Goal: Complete application form: Complete application form

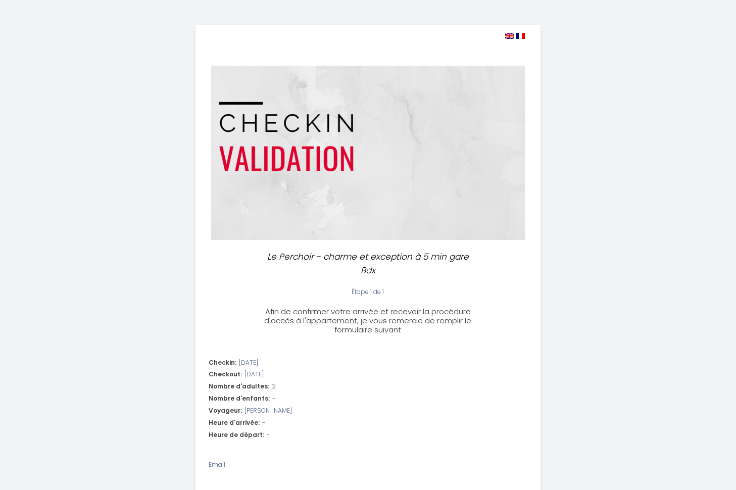
select select
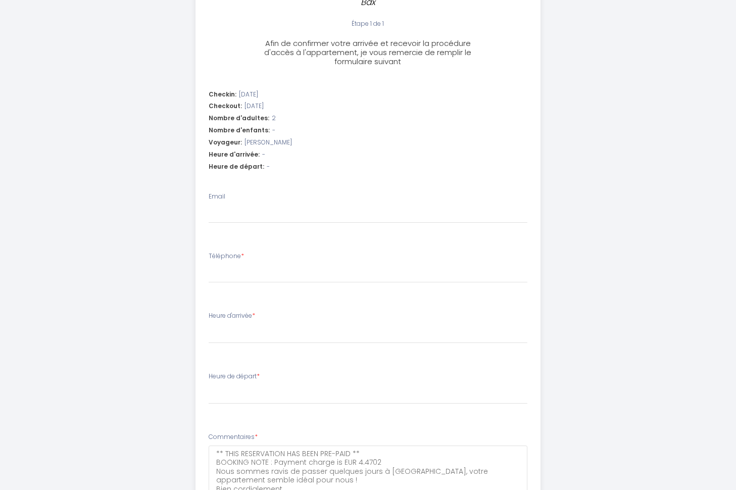
scroll to position [281, 0]
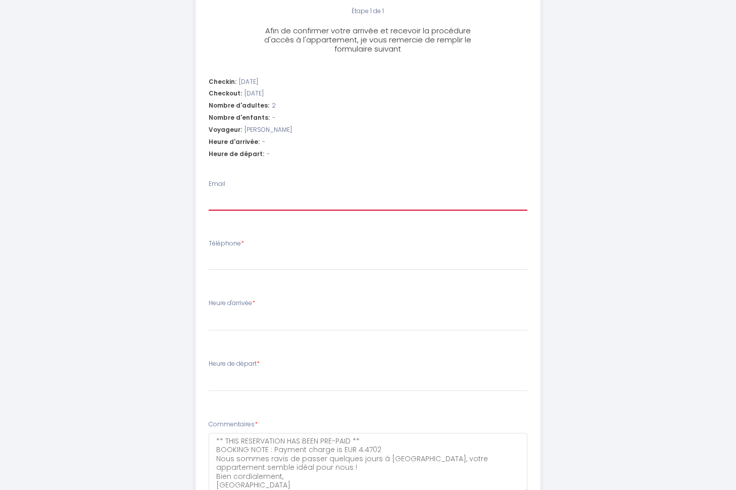
click at [266, 200] on input "Email" at bounding box center [368, 201] width 319 height 18
type input "h"
select select
type input "he"
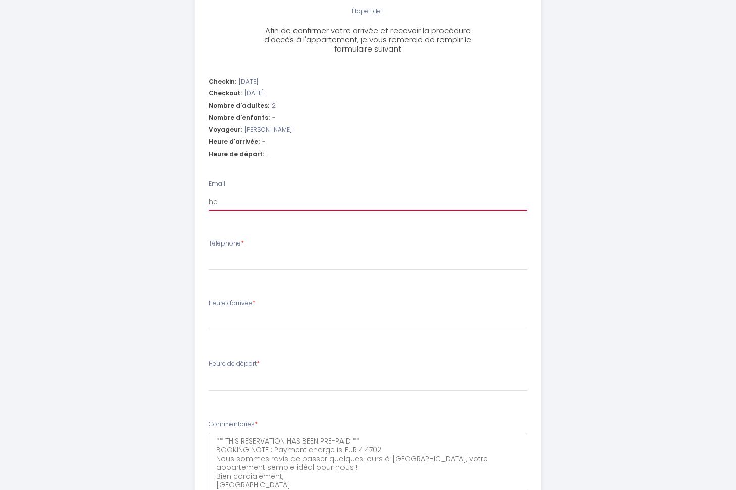
select select
type input "hen"
select select
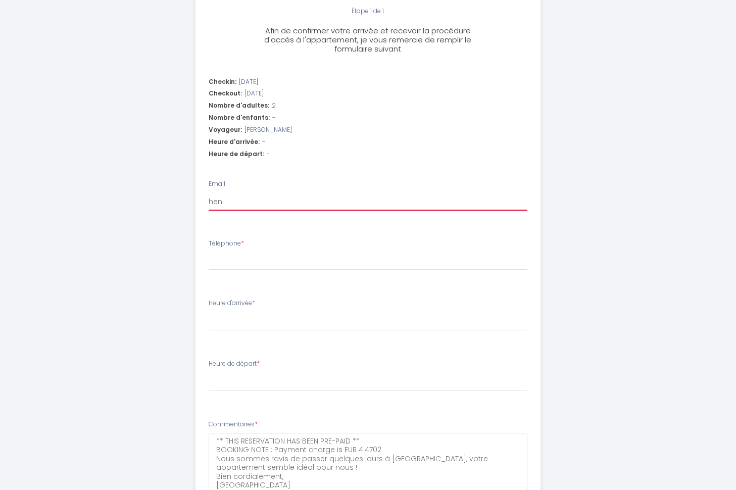
type input "henj"
select select
type input "henjb"
select select
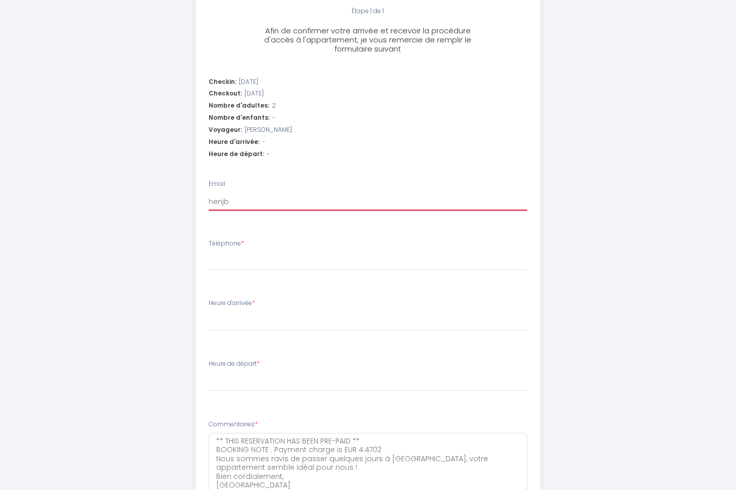
select select
type input "henj"
select select
type input "hen"
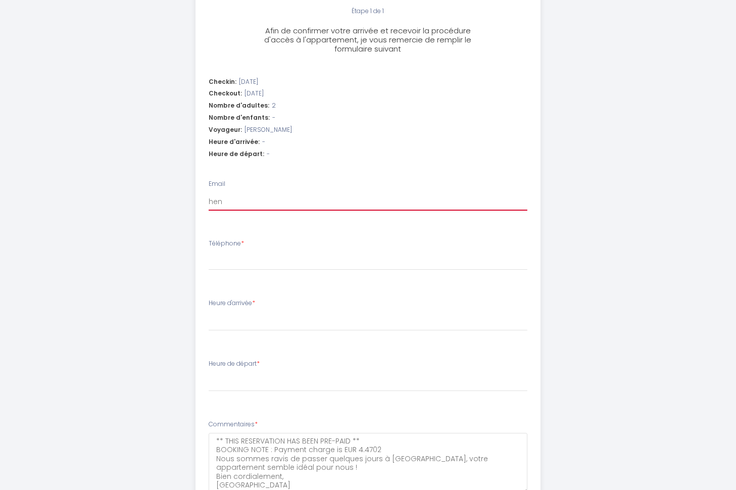
select select
type input "henb"
select select
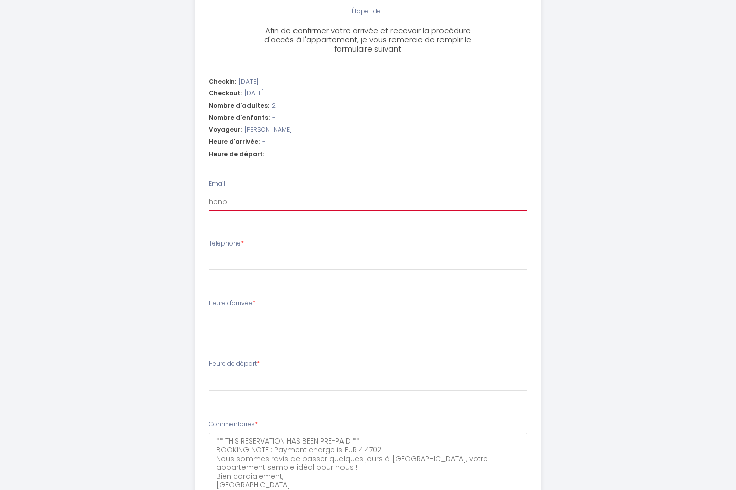
type input "henbj"
select select
type input "henbjw"
select select
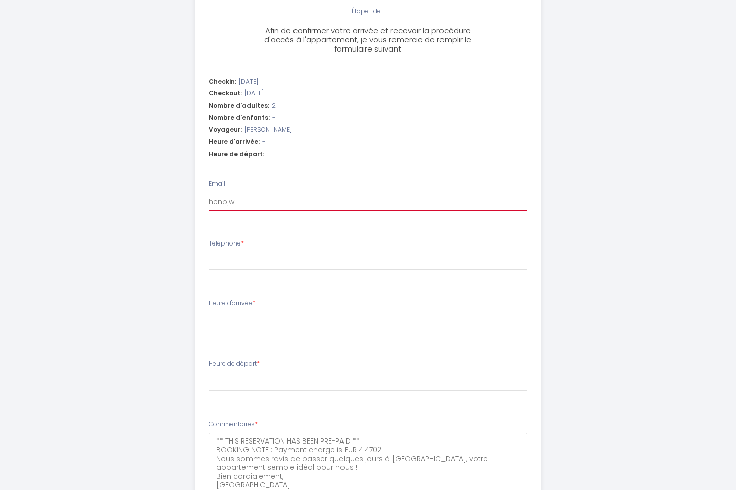
select select
type input "henbjw@"
select select
type input "henbjw@g"
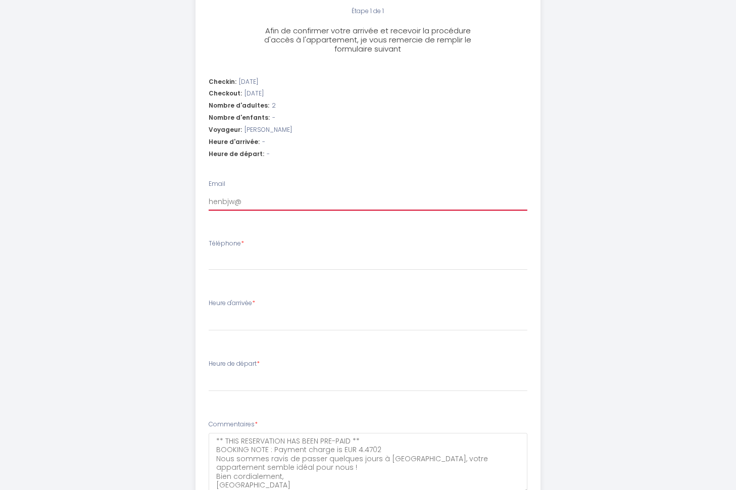
select select
type input "henbjw@gm"
select select
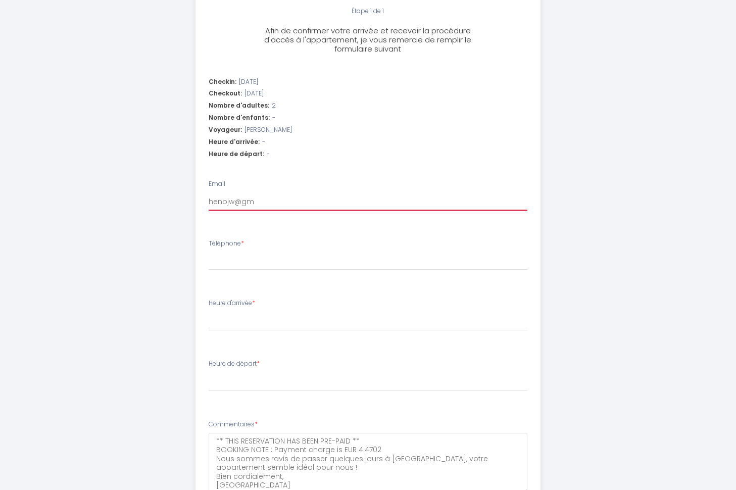
type input "henbjw@gma"
select select
type input "henbjw@gmai"
select select
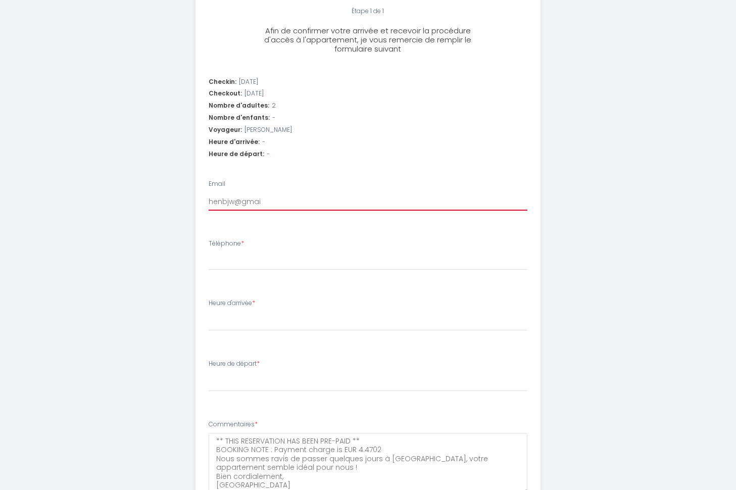
select select
type input "[EMAIL_ADDRESS]"
select select
type input "[EMAIL_ADDRESS]."
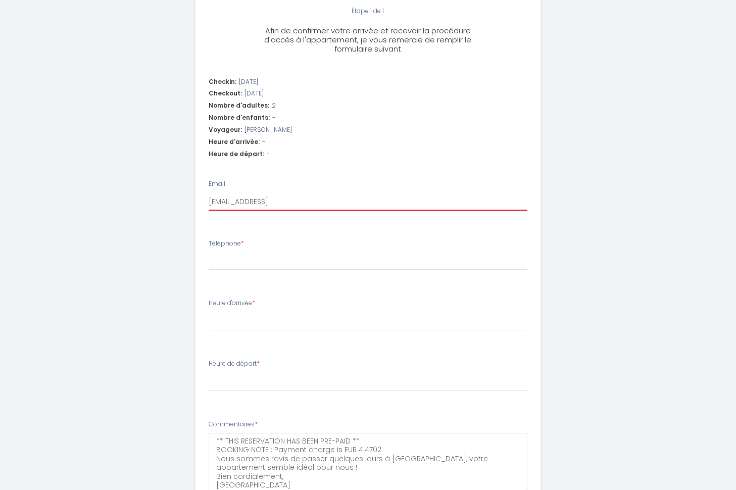
select select
type input "henbjw@gmail.c"
select select
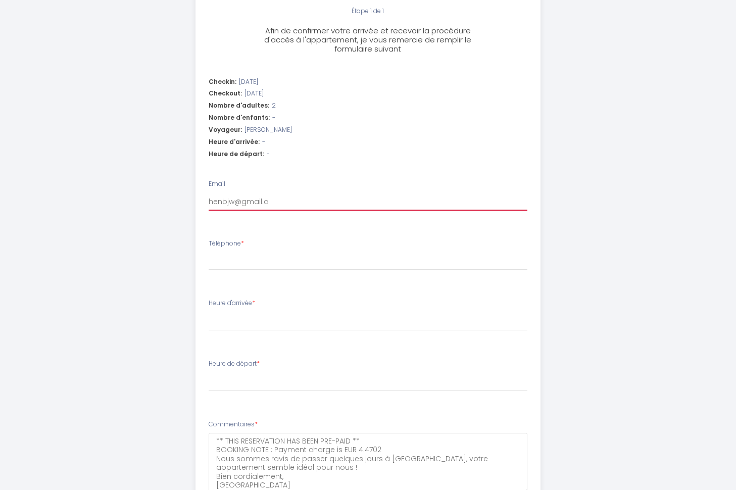
type input "[EMAIL_ADDRESS][DOMAIN_NAME]"
select select
type input "[EMAIL_ADDRESS][DOMAIN_NAME]"
select select
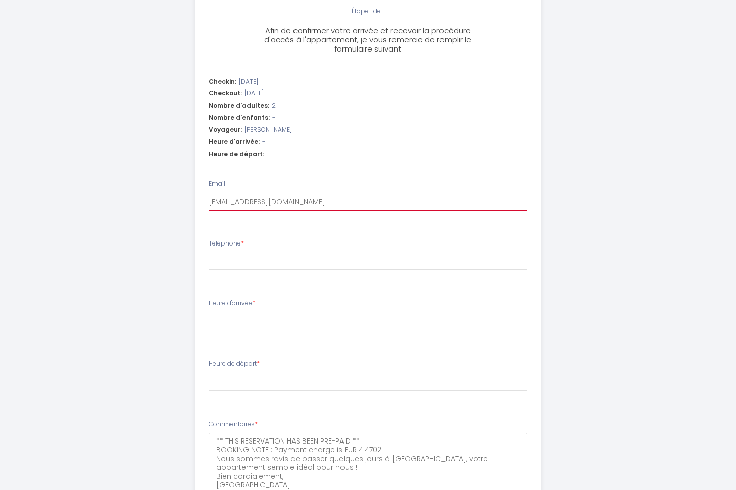
select select
type input "[EMAIL_ADDRESS][DOMAIN_NAME]"
type input "+"
select select
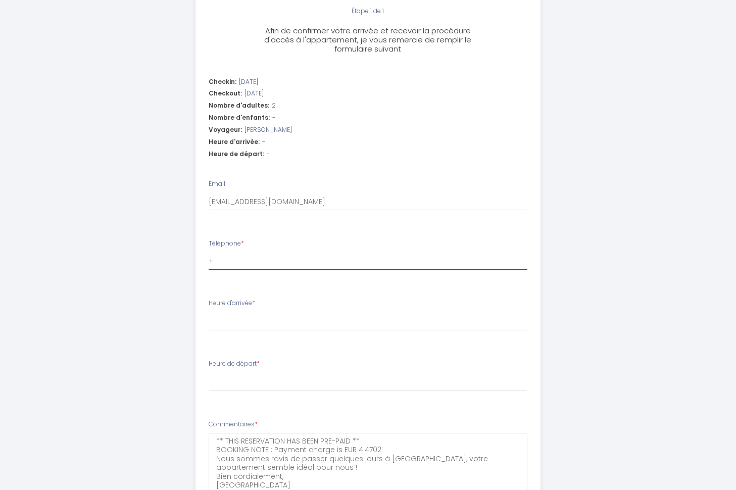
type input "+4"
select select
type input "+49"
select select
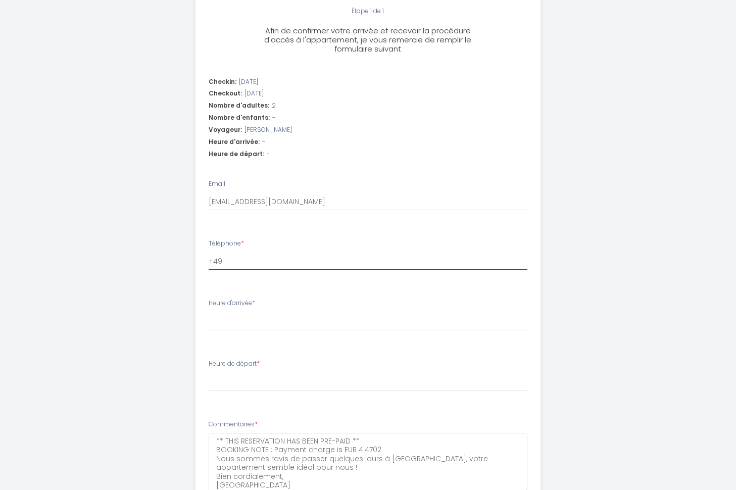
select select
type input "+491"
select select
type input "+4916"
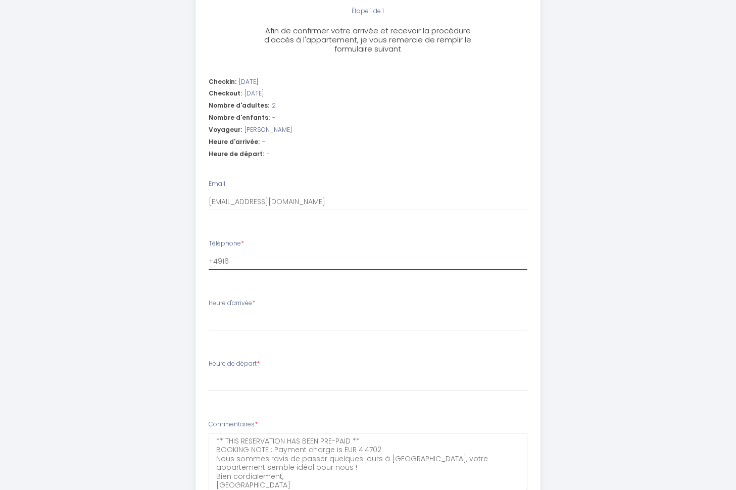
select select
type input "+49160"
select select
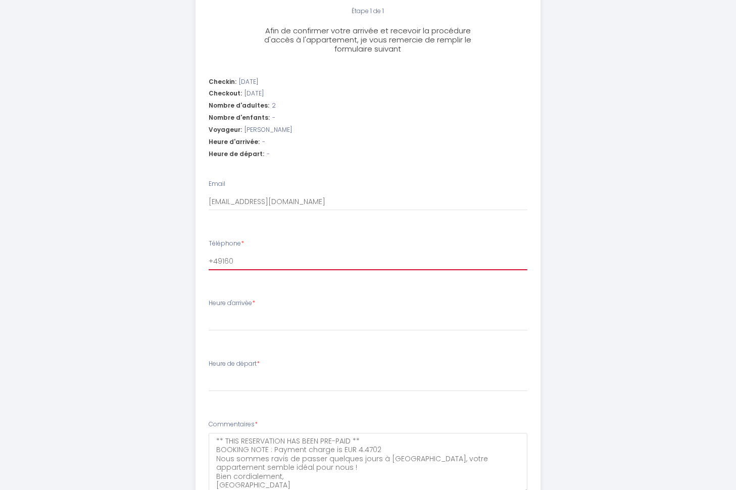
type input "+491609"
select select
type input "+4916095"
select select
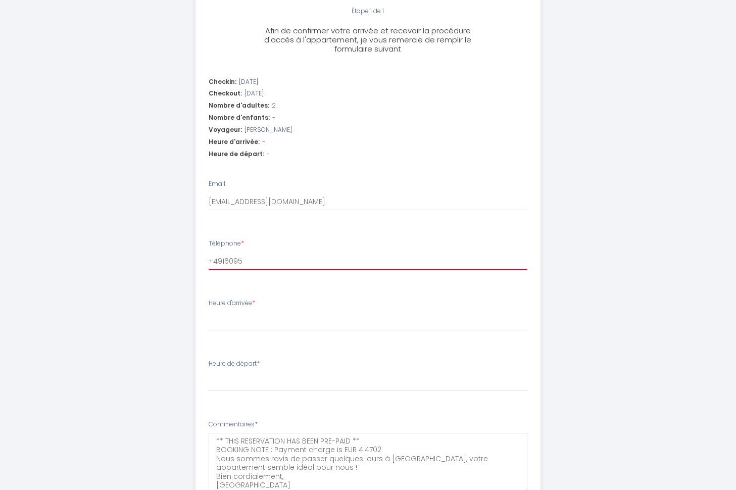
select select
type input "+49160955"
select select
type input "[PHONE_NUMBER]"
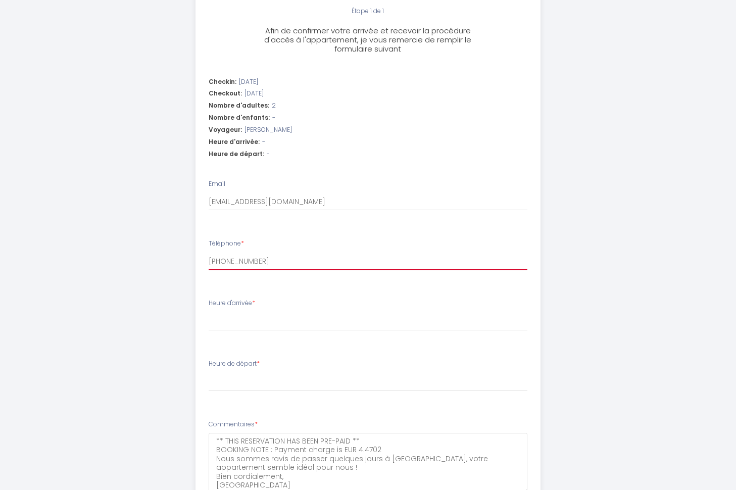
select select
type input "[PHONE_NUMBER]"
select select
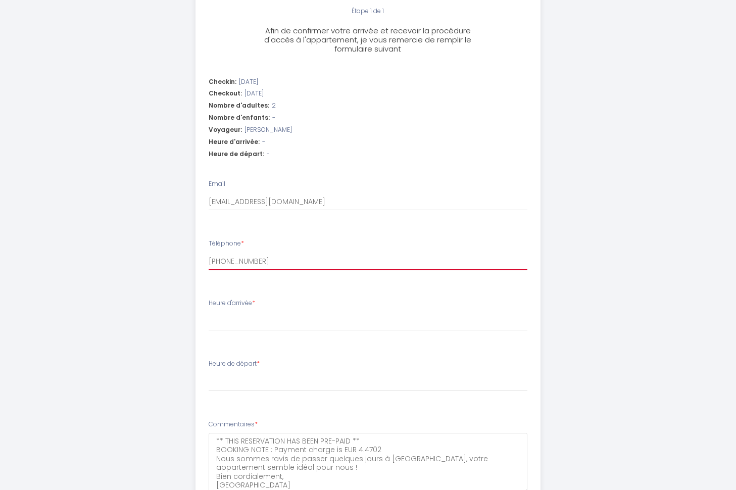
type input "[PHONE_NUMBER]"
select select
type input "[PHONE_NUMBER]"
select select
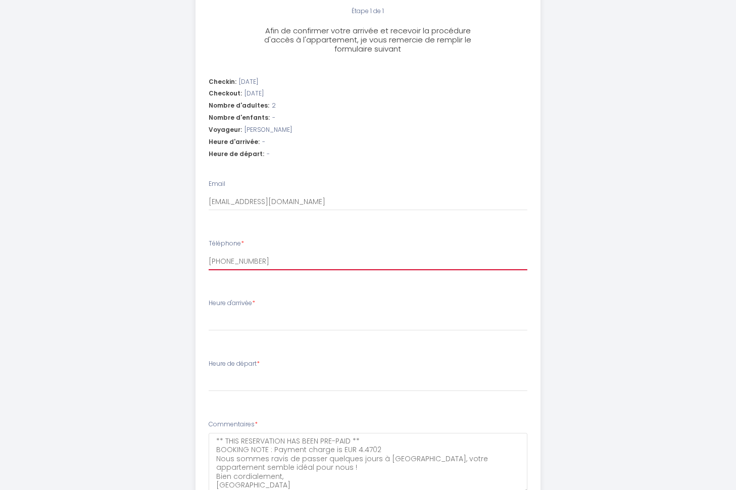
select select
type input "[PHONE_NUMBER]"
select select
type input "[PHONE_NUMBER]"
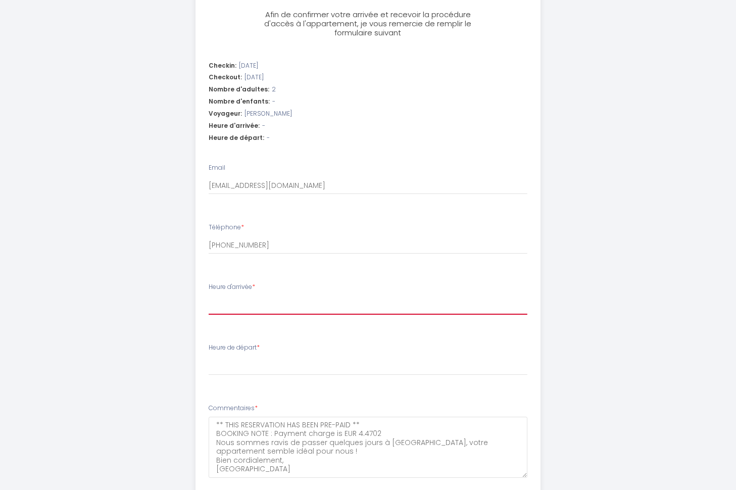
scroll to position [312, 0]
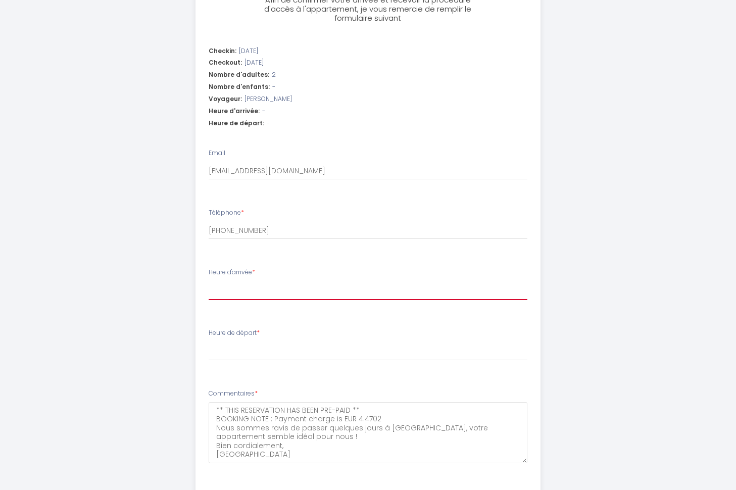
click at [209, 281] on select "16:00 16:30 17:00 17:30 18:00 18:30 19:00 19:30 20:00 20:30 21:00 21:30 22:00 2…" at bounding box center [368, 290] width 319 height 19
select select "19:00"
click option "19:00" at bounding box center [0, 0] width 0 height 0
select select
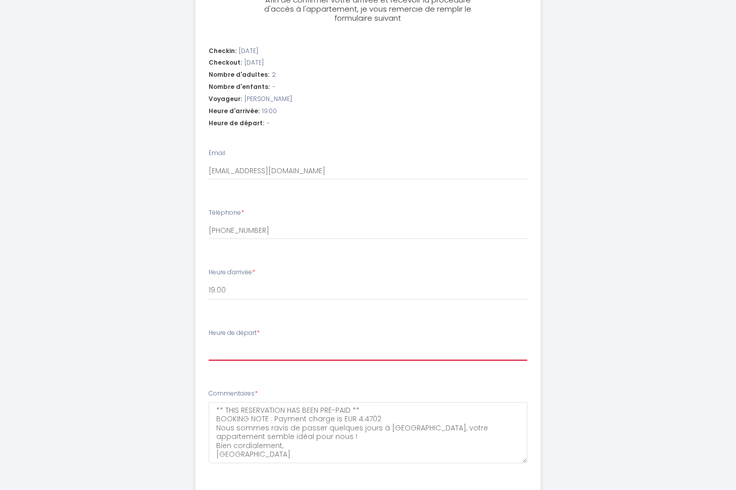
click at [209, 341] on select "00:00 00:30 01:00 01:30 02:00 02:30 03:00 03:30 04:00 04:30 05:00 05:30 06:00 0…" at bounding box center [368, 350] width 319 height 19
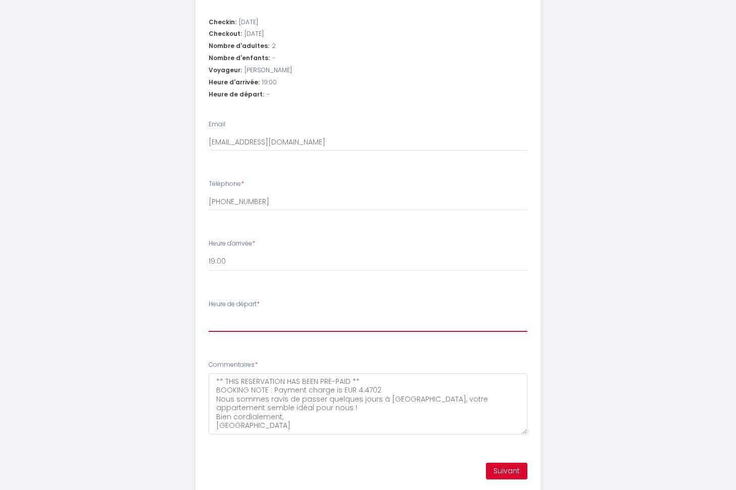
scroll to position [372, 0]
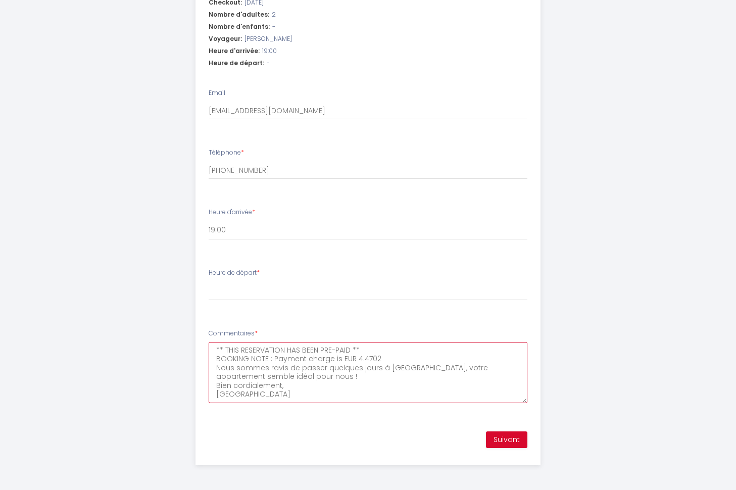
click at [216, 349] on textarea "** THIS RESERVATION HAS BEEN PRE-PAID ** BOOKING NOTE : Payment charge is EUR 4…" at bounding box center [368, 372] width 319 height 61
type textarea "B** THIS RESERVATION HAS BEEN PRE-PAID ** BOOKING NOTE : Payment charge is EUR …"
select select
type textarea "Bo** THIS RESERVATION HAS BEEN PRE-PAID ** BOOKING NOTE : Payment charge is EUR…"
select select
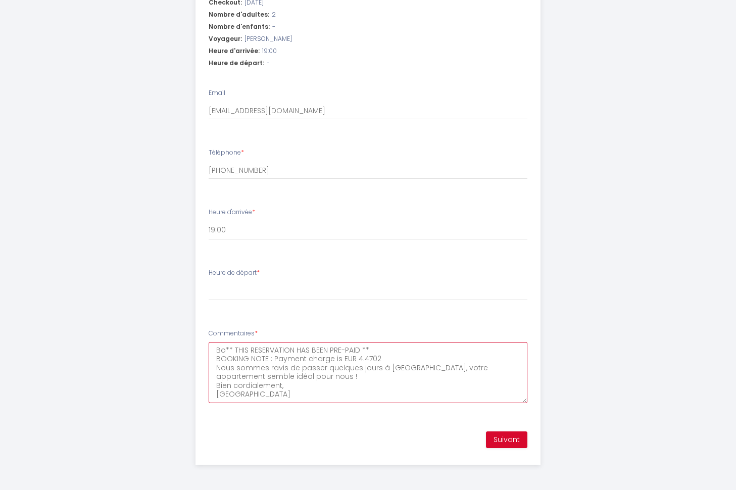
type textarea "Bon** THIS RESERVATION HAS BEEN PRE-PAID ** BOOKING NOTE : Payment charge is EU…"
select select
type textarea "Bons** THIS RESERVATION HAS BEEN PRE-PAID ** BOOKING NOTE : Payment charge is E…"
select select
type textarea "Bonso** THIS RESERVATION HAS BEEN PRE-PAID ** BOOKING NOTE : Payment charge is …"
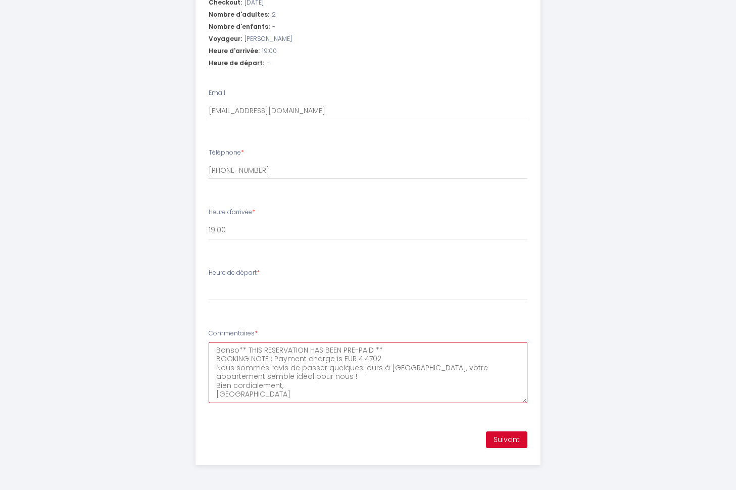
select select
type textarea "Bonsou** THIS RESERVATION HAS BEEN PRE-PAID ** BOOKING NOTE : Payment charge is…"
select select
type textarea "Bonsour** THIS RESERVATION HAS BEEN PRE-PAID ** BOOKING NOTE : Payment charge i…"
select select
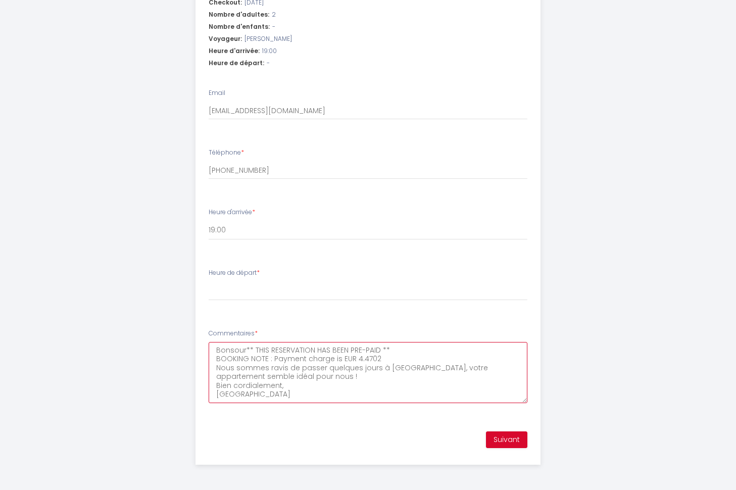
type textarea "Bonsou** THIS RESERVATION HAS BEEN PRE-PAID ** BOOKING NOTE : Payment charge is…"
select select
type textarea "Bonso** THIS RESERVATION HAS BEEN PRE-PAID ** BOOKING NOTE : Payment charge is …"
select select
type textarea "Bonsoi** THIS RESERVATION HAS BEEN PRE-PAID ** BOOKING NOTE : Payment charge is…"
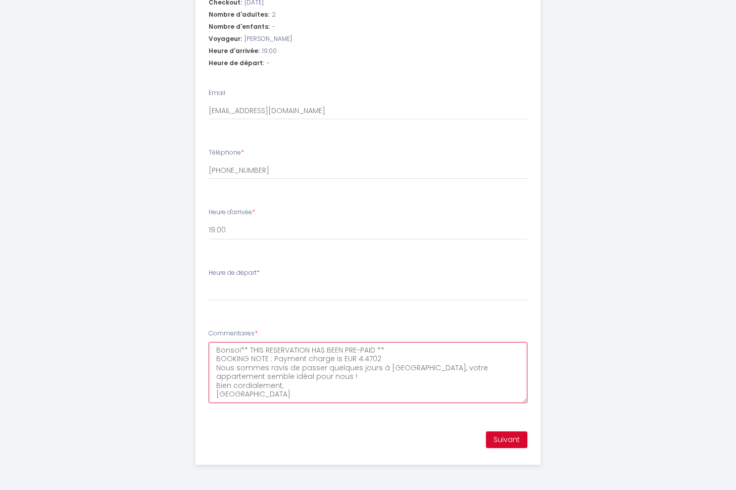
select select
type textarea "Bonsoir** THIS RESERVATION HAS BEEN PRE-PAID ** BOOKING NOTE : Payment charge i…"
select select
type textarea "Bonsoir ** THIS RESERVATION HAS BEEN PRE-PAID ** BOOKING NOTE : Payment charge …"
select select
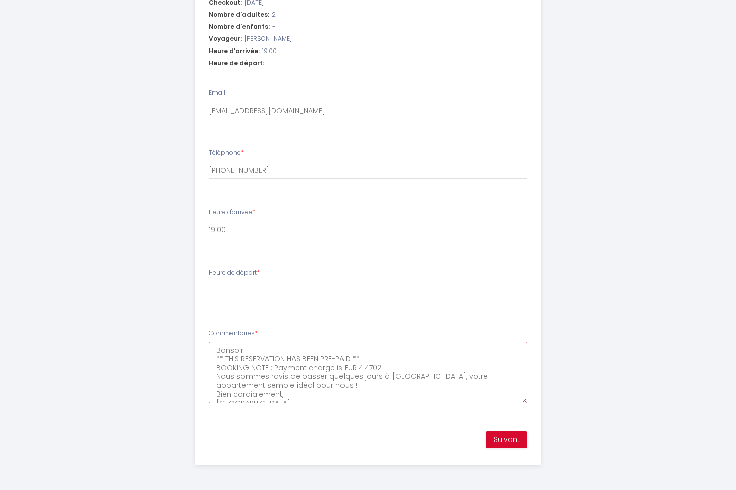
type textarea "Bonsoir ** THIS RESERVATION HAS BEEN PRE-PAID ** BOOKING NOTE : Payment charge …"
select select
paste textarea "[PERSON_NAME]"
type textarea "Bonsoir [PERSON_NAME] ** THIS RESERVATION HAS BEEN PRE-PAID ** BOOKING NOTE : P…"
select select
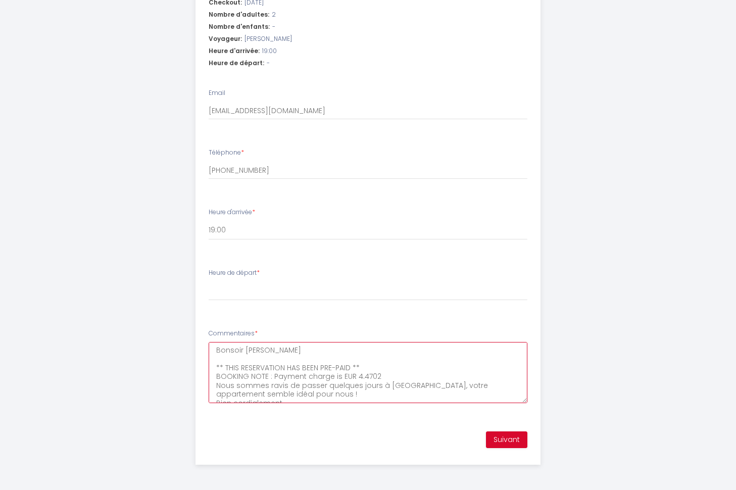
type textarea "Bonsoir [PERSON_NAME], ** THIS RESERVATION HAS BEEN PRE-PAID ** BOOKING NOTE : …"
select select
type textarea "Bonsoir [PERSON_NAME], ** THIS RESERVATION HAS BEEN PRE-PAID ** BOOKING NOTE : …"
select select
type textarea "Bonsoir [PERSON_NAME], ** THIS RESERVATION HAS BEEN PRE-PAID ** BOOKING NOTE : …"
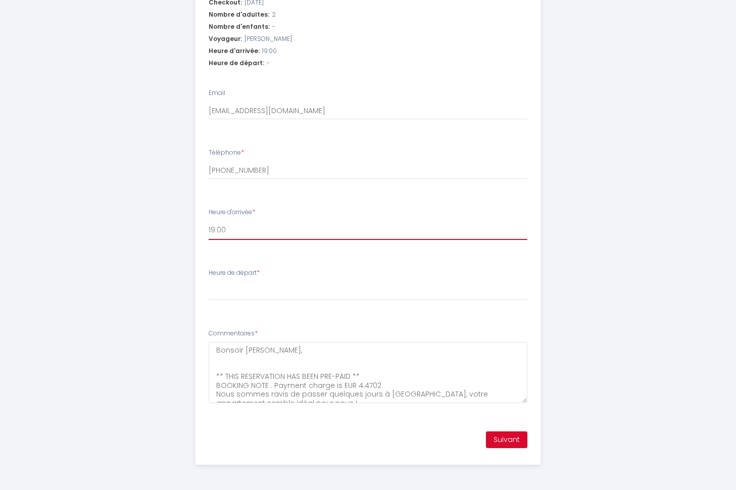
select select "18:30"
click option "18:30" at bounding box center [0, 0] width 0 height 0
select select
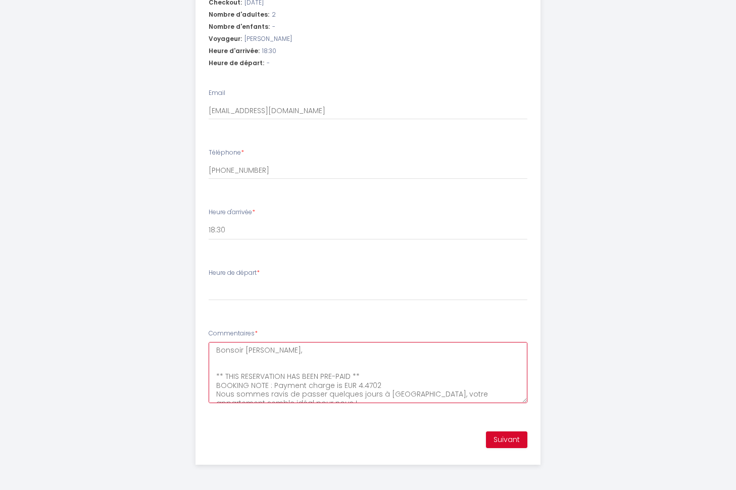
click at [227, 364] on textarea "Bonsoir [PERSON_NAME], ** THIS RESERVATION HAS BEEN PRE-PAID ** BOOKING NOTE : …" at bounding box center [368, 372] width 319 height 61
drag, startPoint x: 223, startPoint y: 362, endPoint x: 245, endPoint y: 357, distance: 22.2
click at [223, 362] on textarea "Bonsoir [PERSON_NAME], ** THIS RESERVATION HAS BEEN PRE-PAID ** BOOKING NOTE : …" at bounding box center [368, 372] width 319 height 61
paste textarea "Merci pour votre message. Nous arriverons après 18h30 le [DATE] À quelle heure …"
type textarea "Bonsoir [PERSON_NAME], Merci pour votre message. Nous arriverons après 18h30 le…"
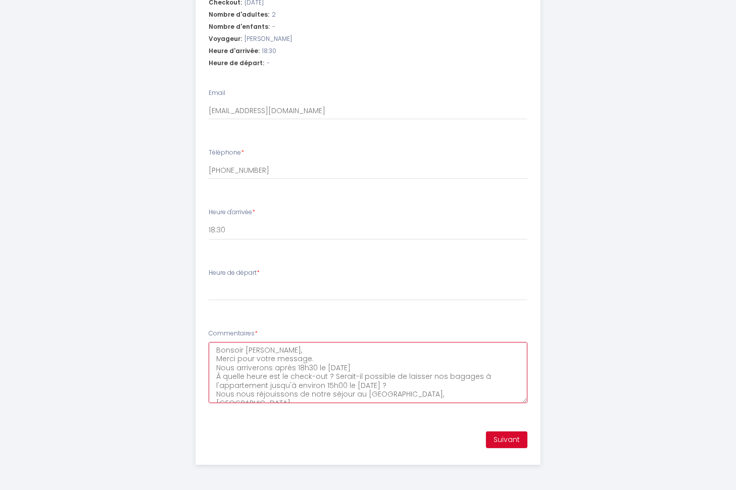
select select
click at [214, 349] on textarea "Bonsoir [PERSON_NAME], Merci pour votre message. Nous arriverons après 18h30 le…" at bounding box center [368, 372] width 319 height 61
type textarea "Bonsoir [PERSON_NAME], Merci pour votre message. Nous arriverons après 18h30 le…"
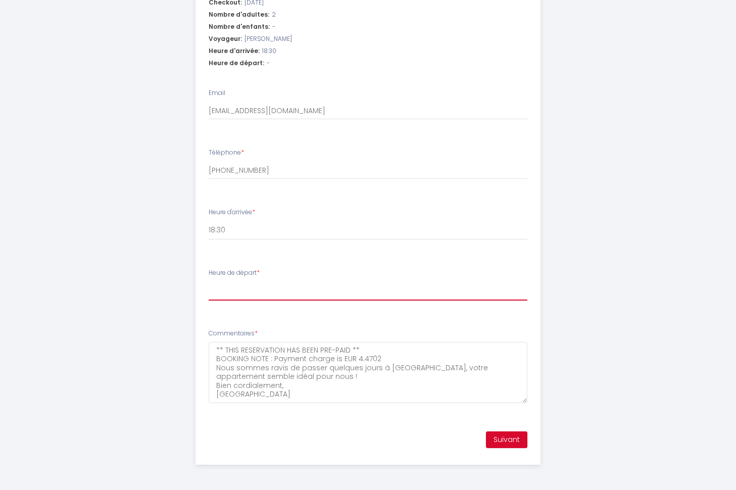
click at [209, 281] on select "00:00 00:30 01:00 01:30 02:00 02:30 03:00 03:30 04:00 04:30 05:00 05:30 06:00 0…" at bounding box center [368, 290] width 319 height 19
select select "10:00"
click option "10:00" at bounding box center [0, 0] width 0 height 0
click at [509, 440] on button "Suivant" at bounding box center [506, 439] width 41 height 17
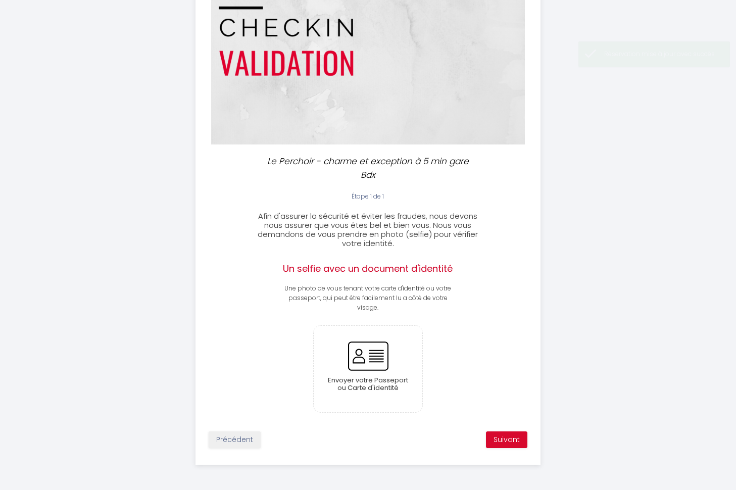
scroll to position [64, 0]
